Goal: Transaction & Acquisition: Purchase product/service

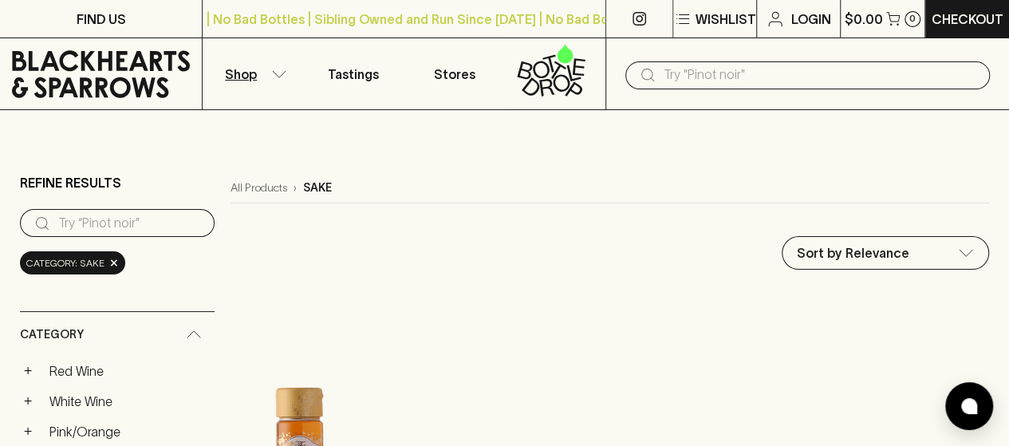
click at [255, 78] on p "Shop" at bounding box center [241, 74] width 32 height 19
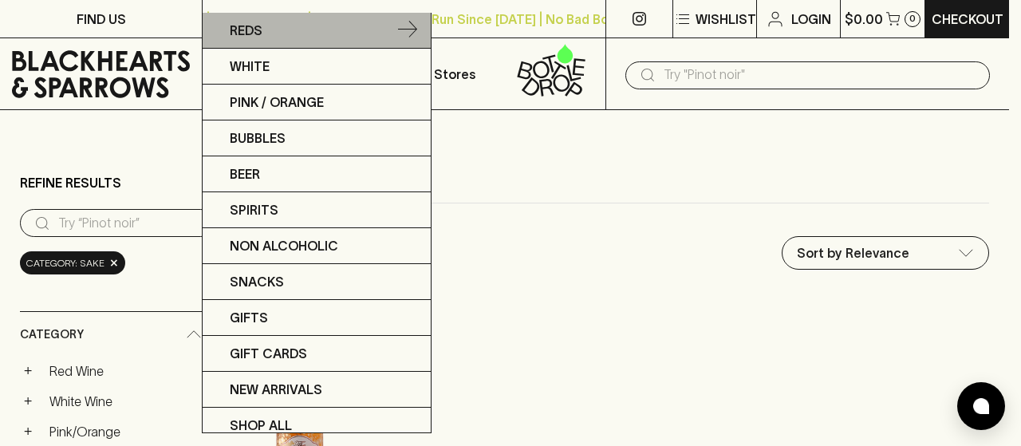
click at [401, 34] on icon at bounding box center [407, 29] width 19 height 17
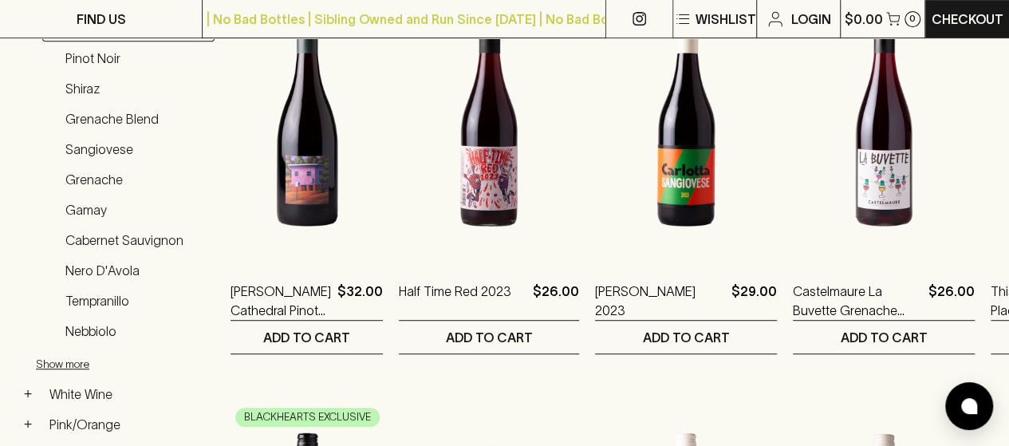
scroll to position [341, 0]
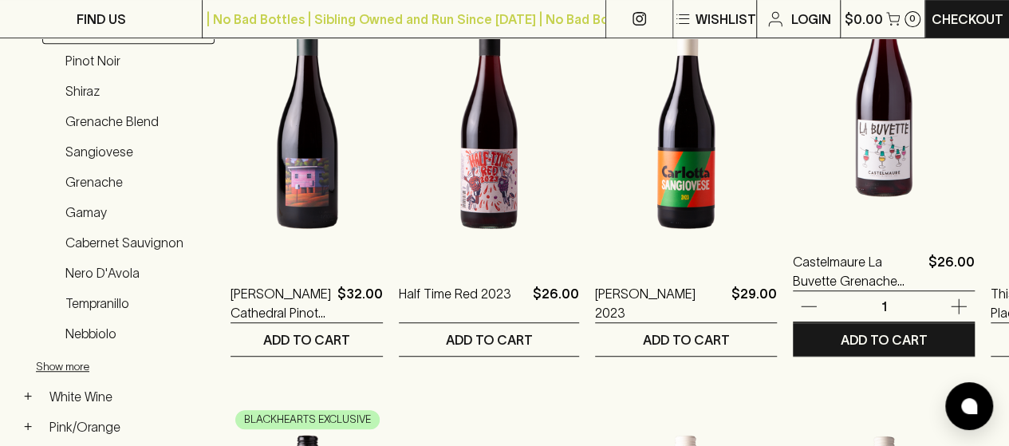
click at [793, 160] on img at bounding box center [884, 88] width 182 height 279
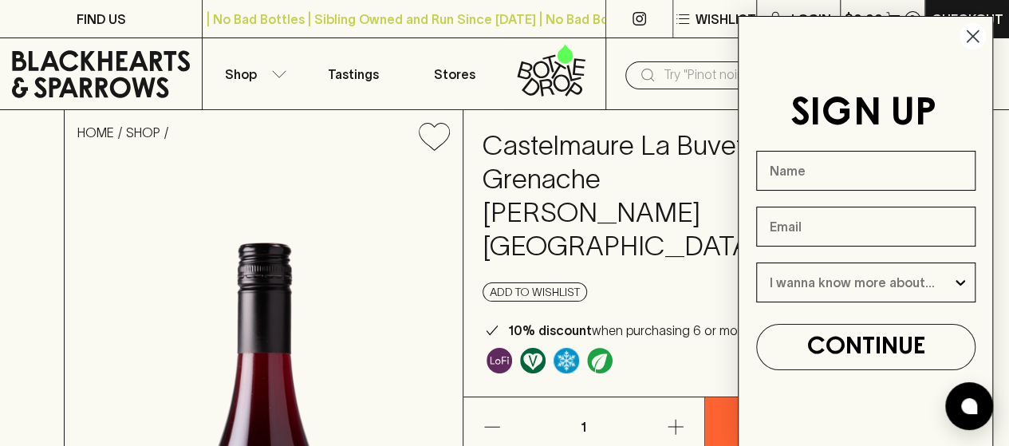
click at [972, 33] on circle "Close dialog" at bounding box center [973, 36] width 26 height 26
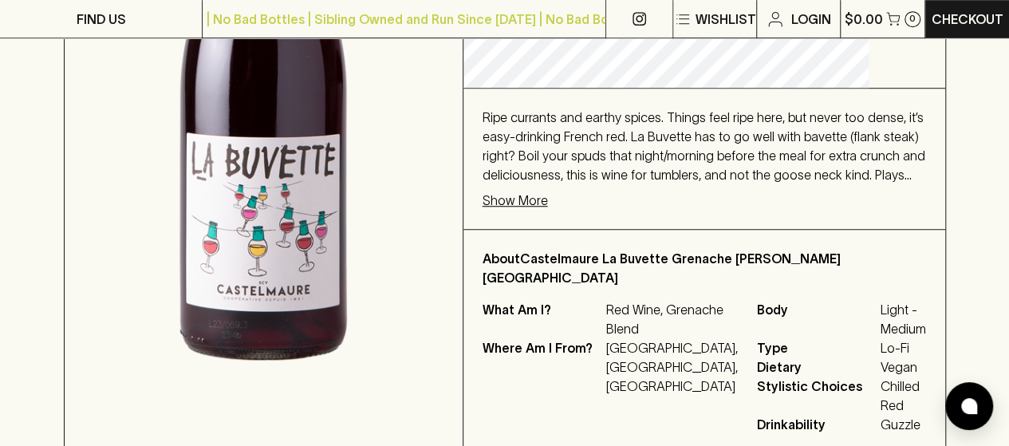
scroll to position [329, 0]
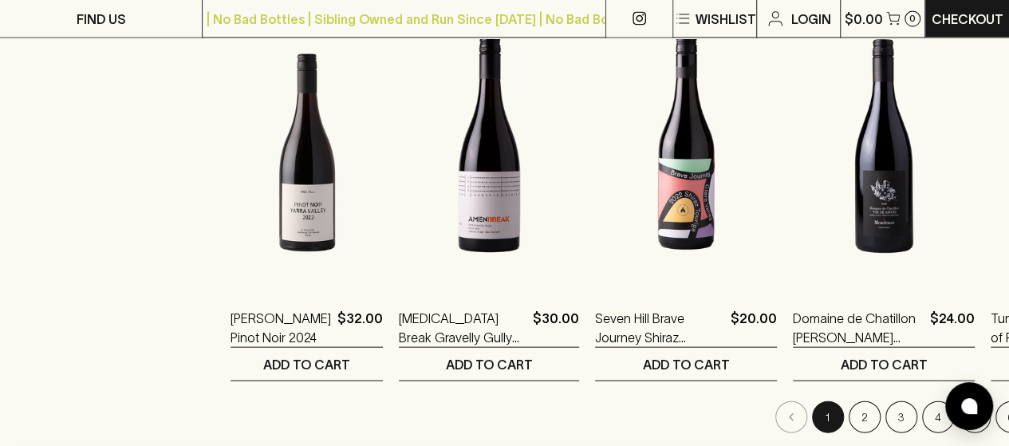
scroll to position [1856, 0]
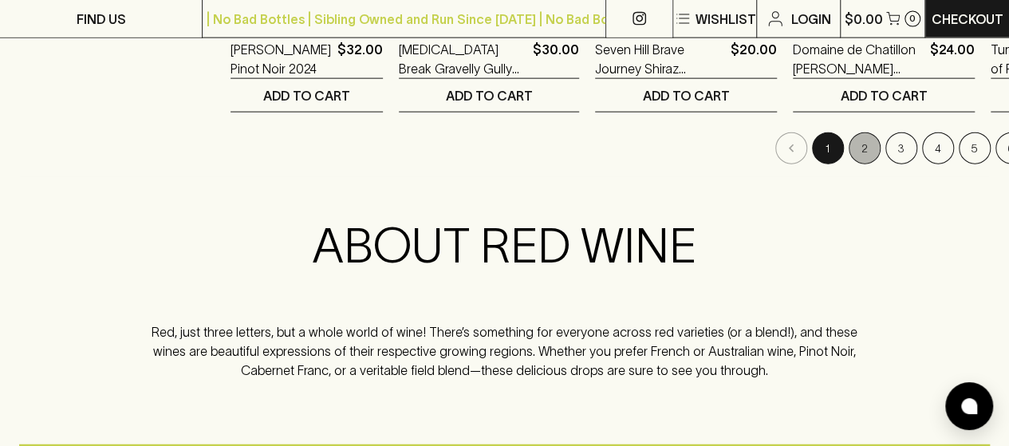
click at [849, 154] on button "2" at bounding box center [865, 148] width 32 height 32
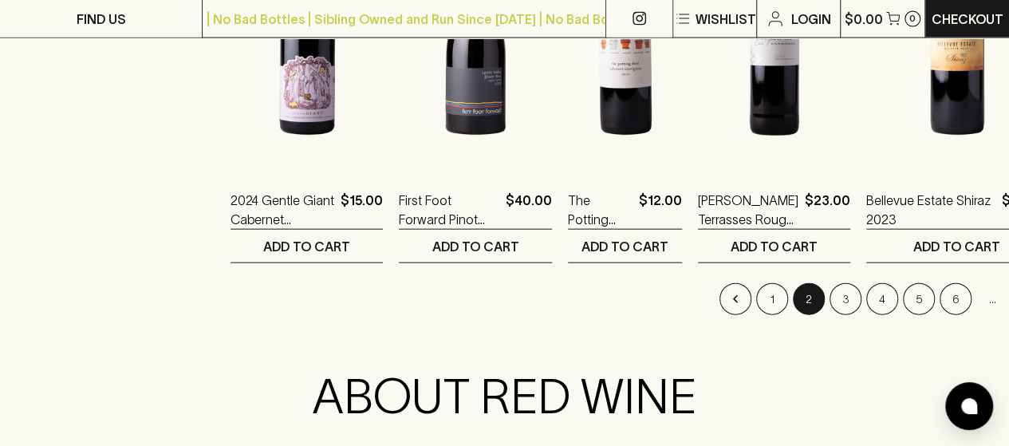
scroll to position [1706, 0]
click at [1009, 296] on icon "Go to next page" at bounding box center [1029, 298] width 16 height 16
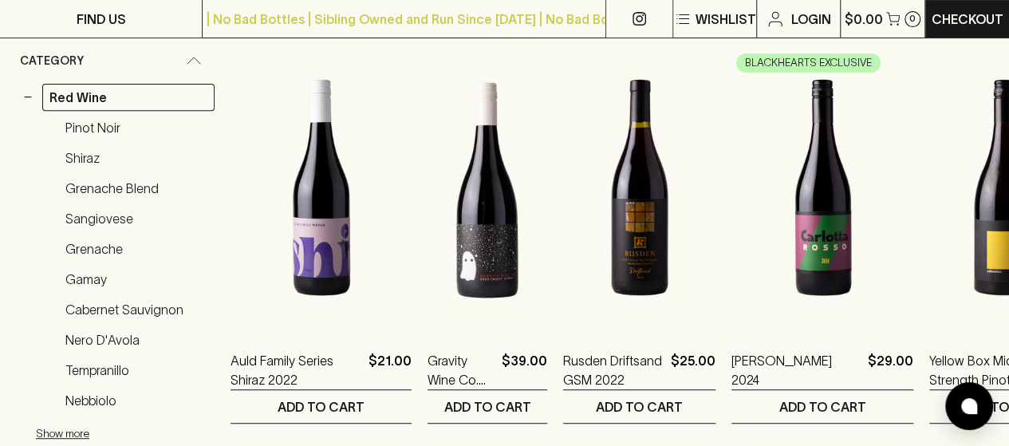
scroll to position [341, 0]
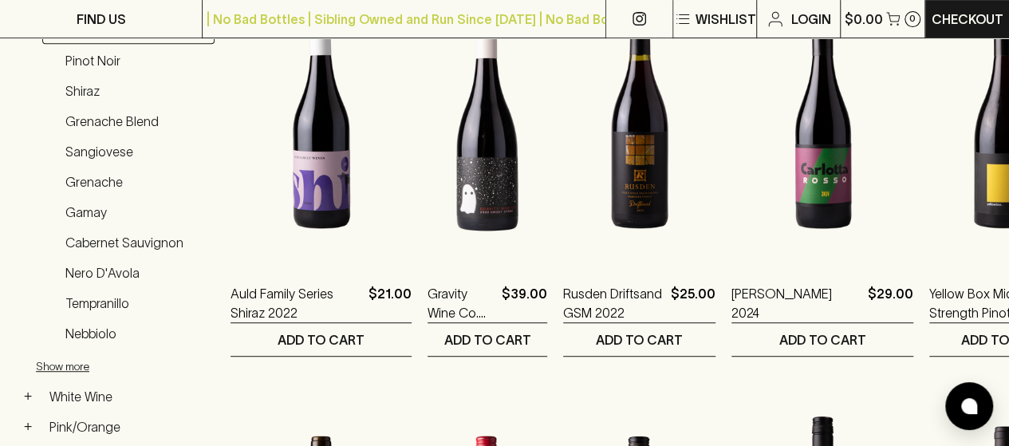
click at [87, 63] on link "Pinot Noir" at bounding box center [136, 60] width 156 height 27
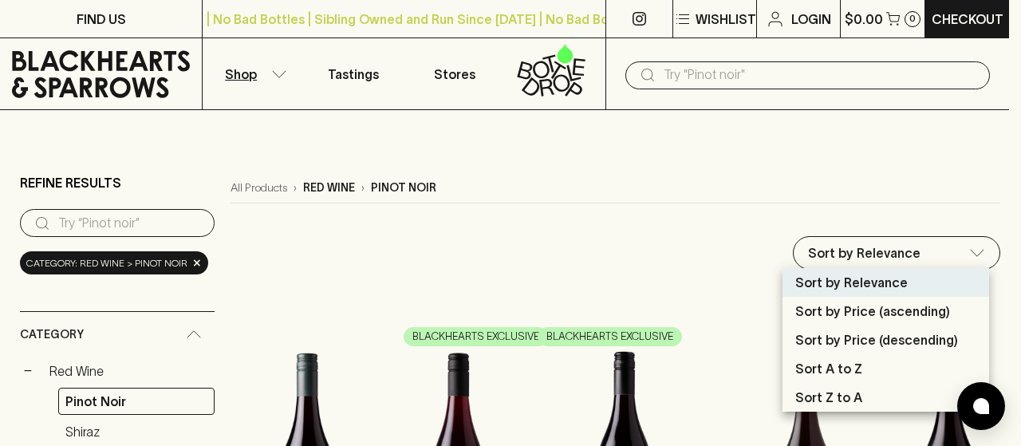
click at [919, 306] on p "Sort by Price (ascending)" at bounding box center [873, 311] width 155 height 19
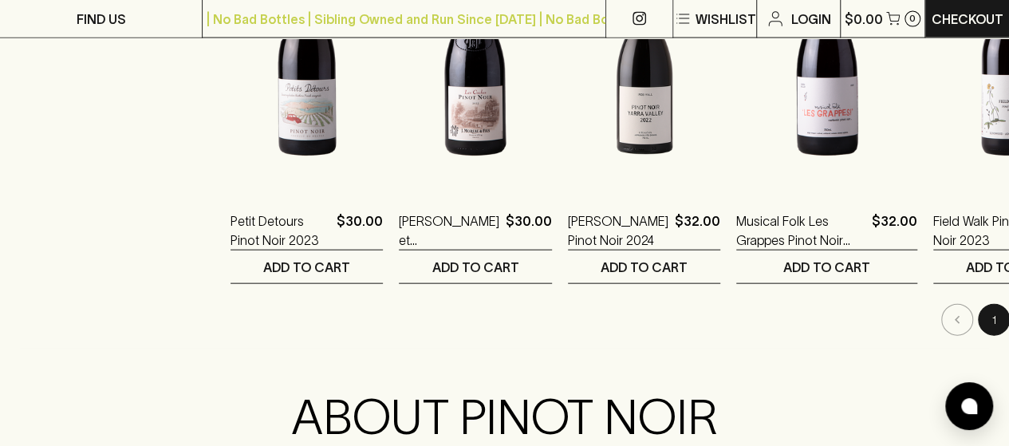
scroll to position [1689, 0]
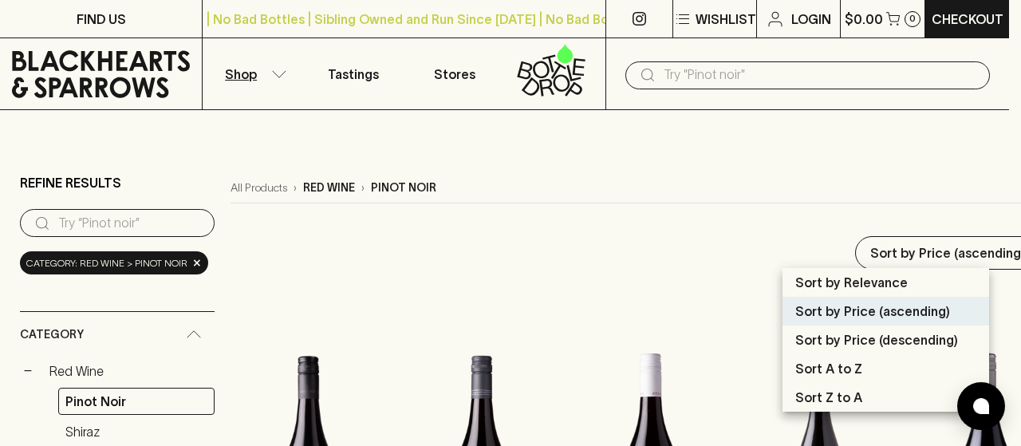
click at [875, 339] on p "Sort by Price (descending)" at bounding box center [877, 339] width 163 height 19
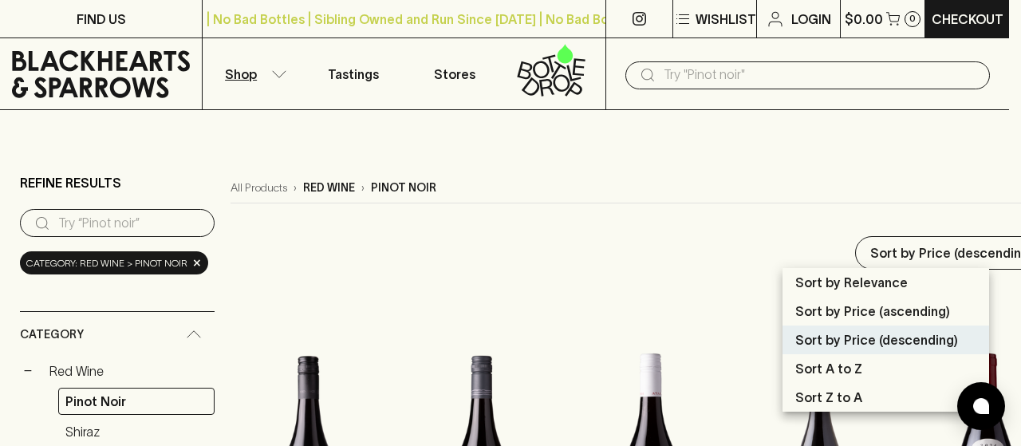
click at [871, 307] on p "Sort by Price (ascending)" at bounding box center [873, 311] width 155 height 19
type input "price:asc"
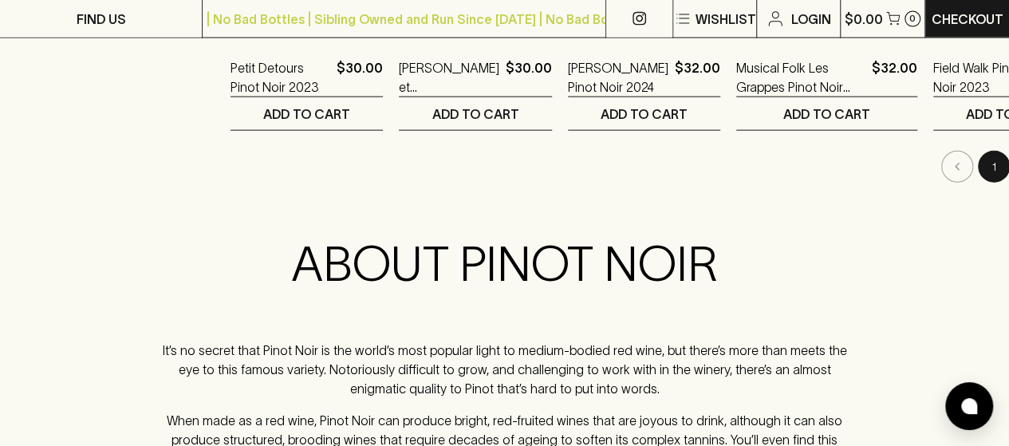
scroll to position [1843, 0]
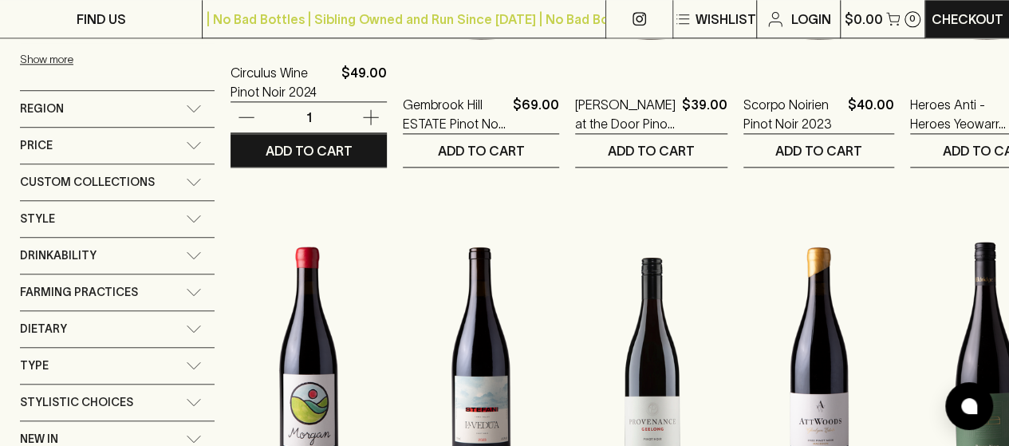
scroll to position [955, 0]
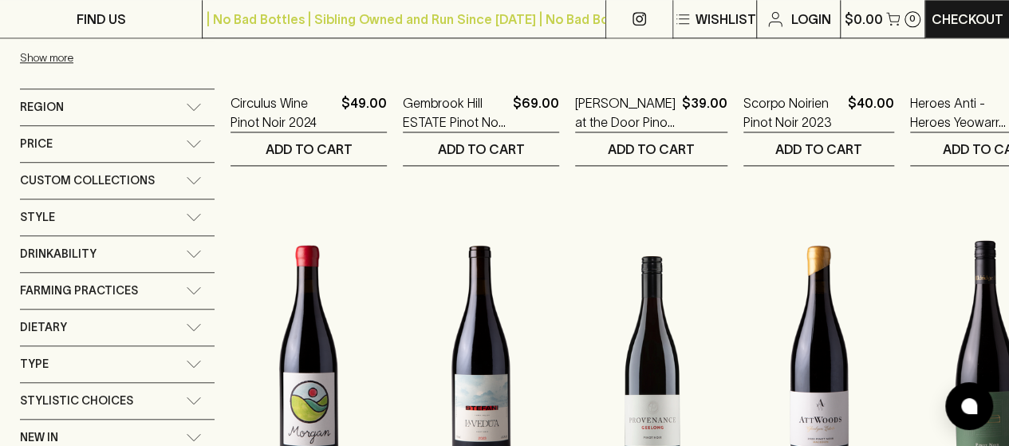
click at [109, 134] on div "Price" at bounding box center [103, 144] width 166 height 20
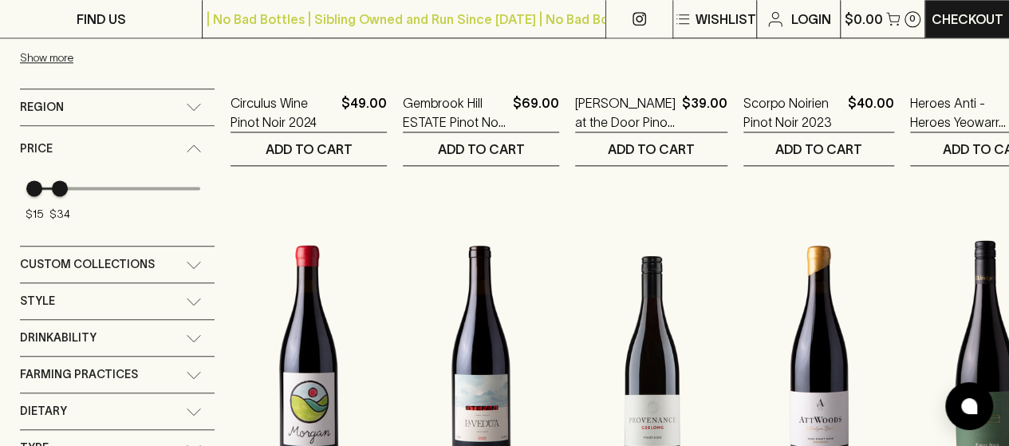
type input "33"
drag, startPoint x: 206, startPoint y: 177, endPoint x: 59, endPoint y: 167, distance: 147.2
click at [59, 180] on span "$33" at bounding box center [59, 188] width 16 height 16
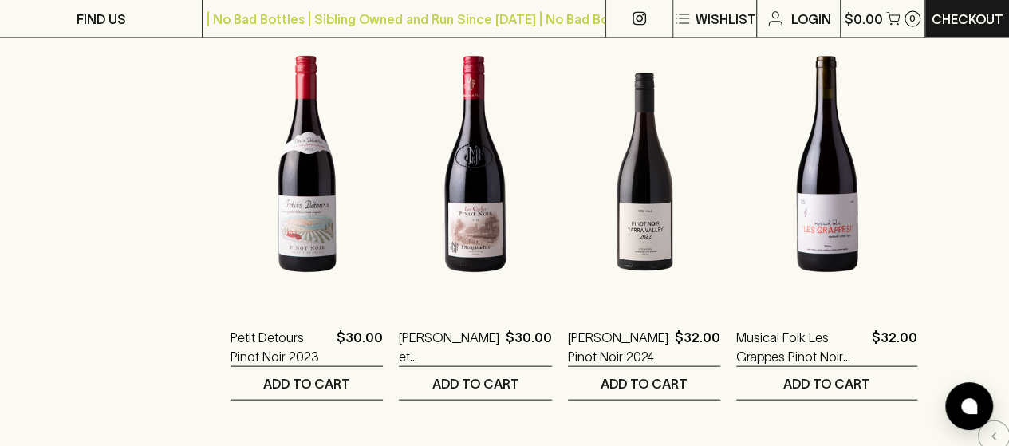
scroll to position [1567, 0]
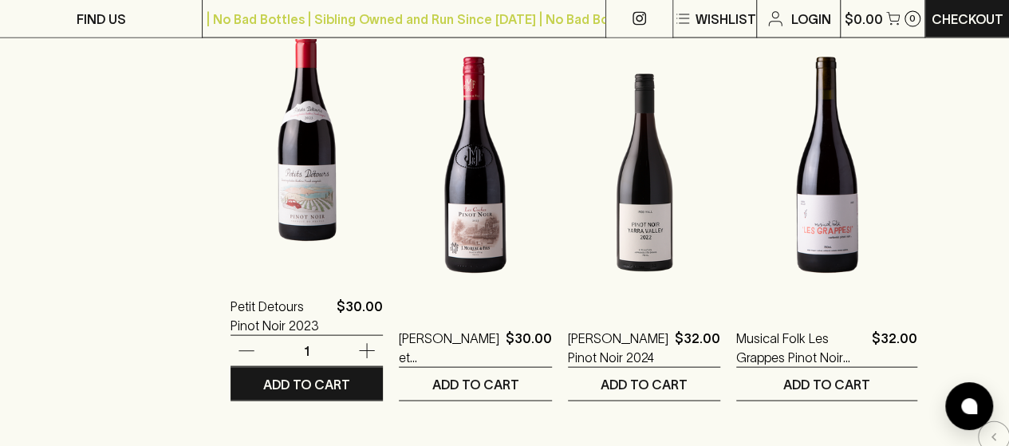
click at [366, 215] on img at bounding box center [307, 133] width 152 height 279
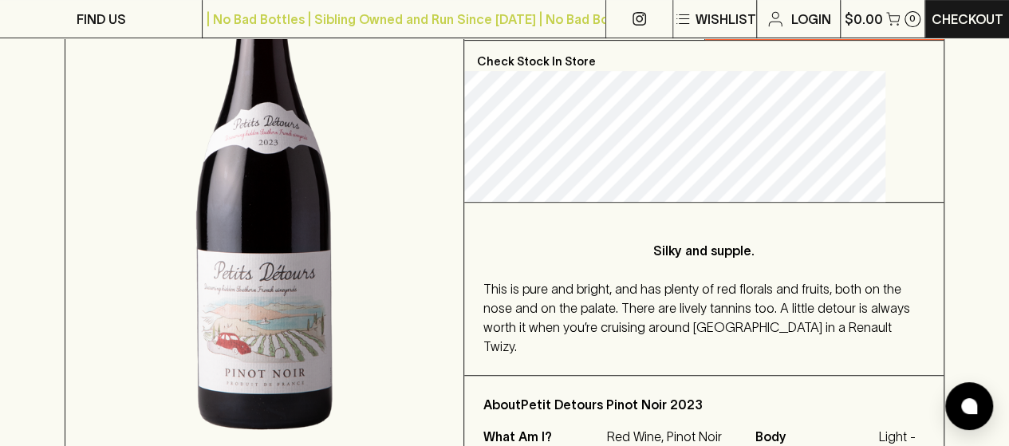
scroll to position [312, 0]
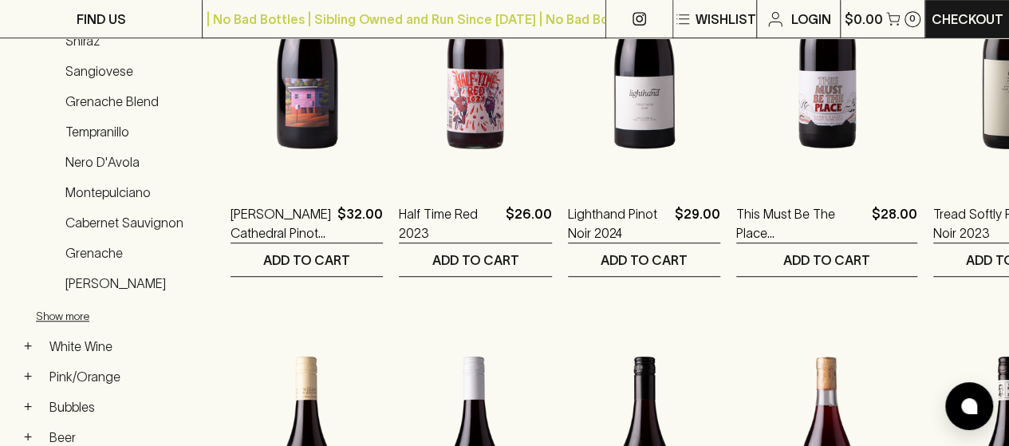
scroll to position [303, 0]
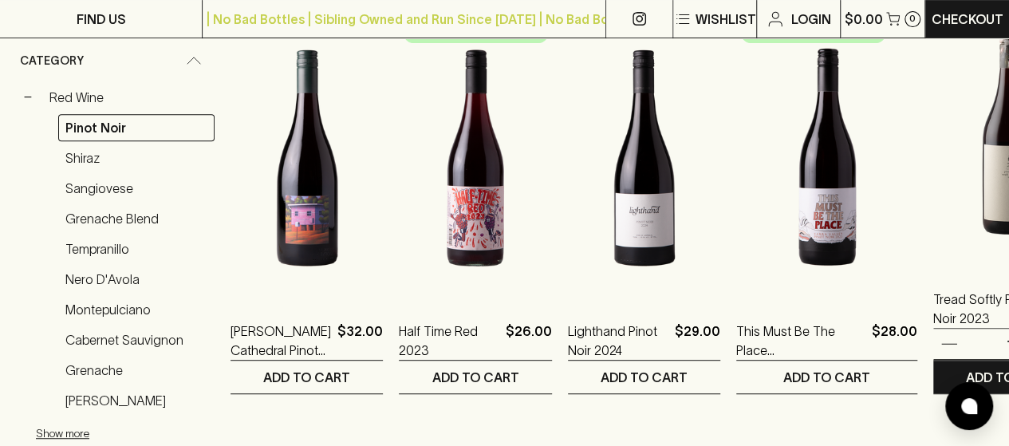
click at [934, 181] on img at bounding box center [1010, 125] width 152 height 279
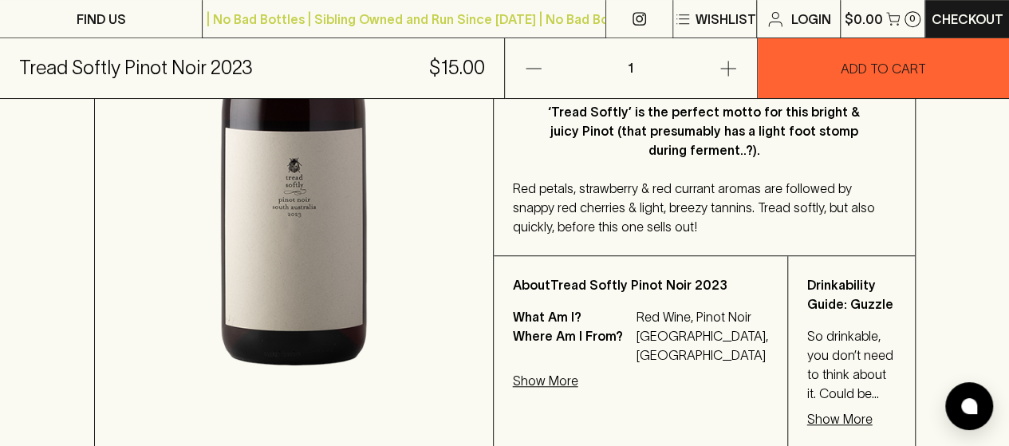
scroll to position [466, 0]
